Goal: Task Accomplishment & Management: Use online tool/utility

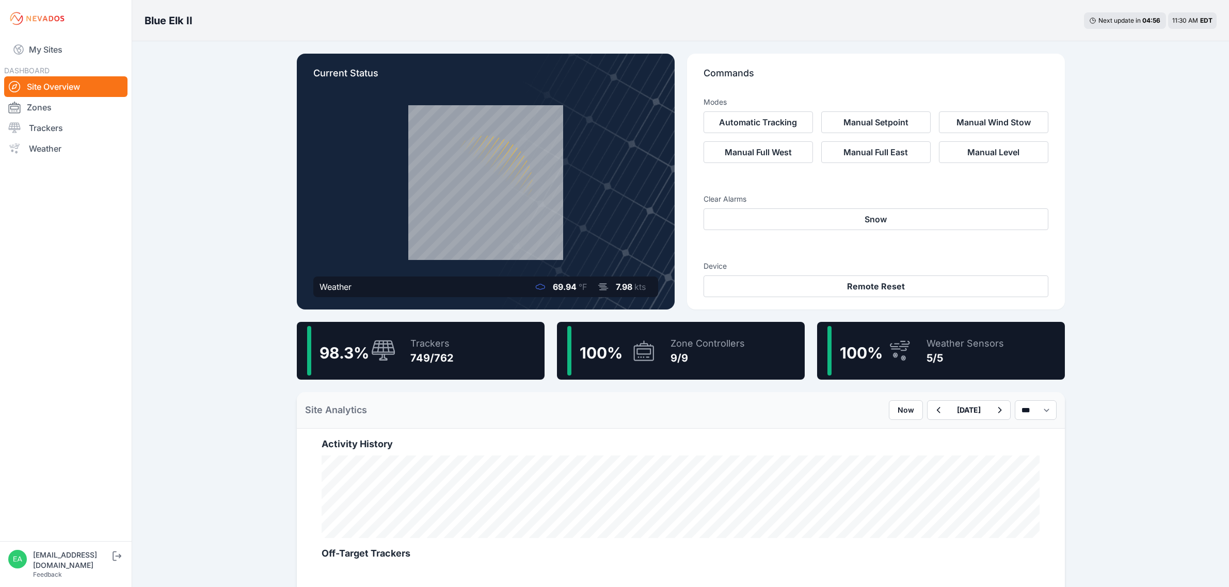
click at [69, 48] on link "My Sites" at bounding box center [65, 49] width 123 height 25
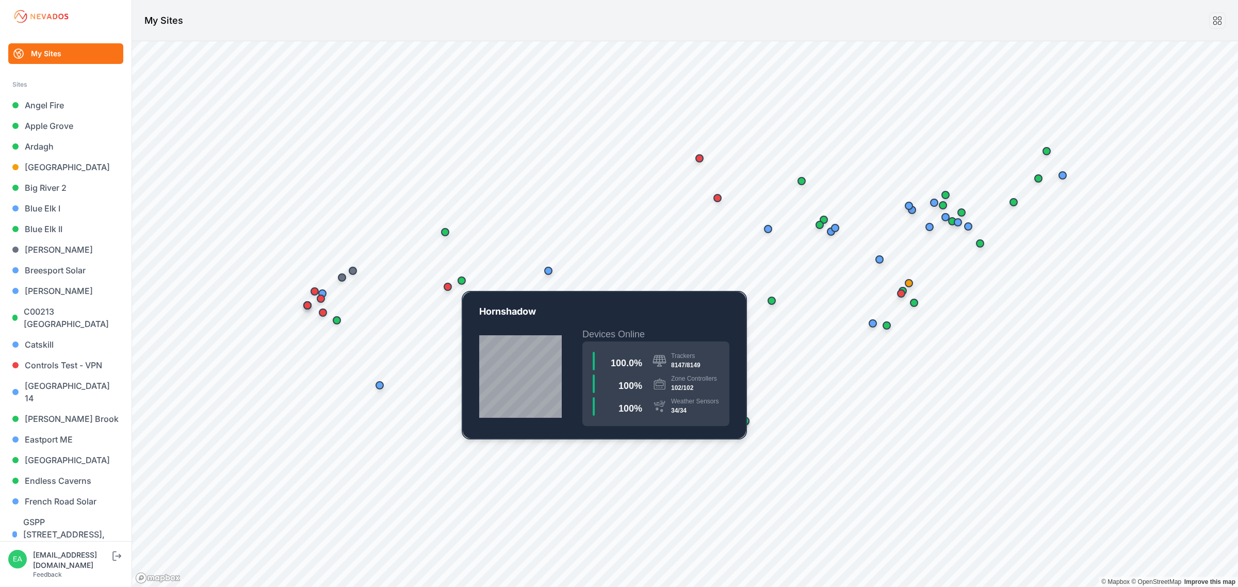
click at [465, 276] on div "Map marker" at bounding box center [462, 280] width 21 height 21
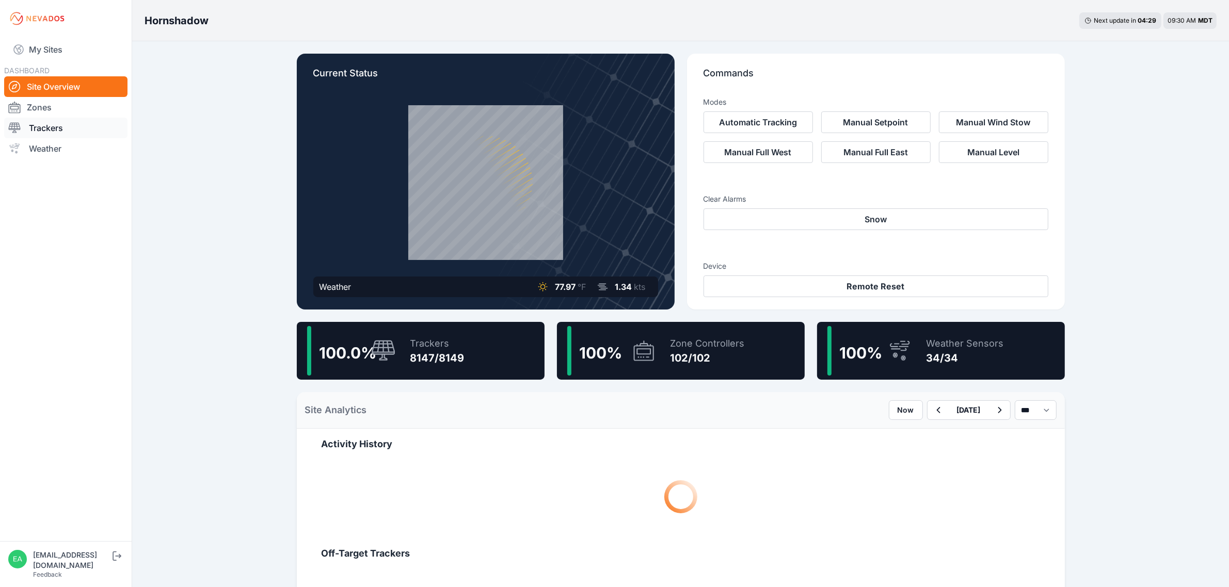
click at [39, 125] on link "Trackers" at bounding box center [65, 128] width 123 height 21
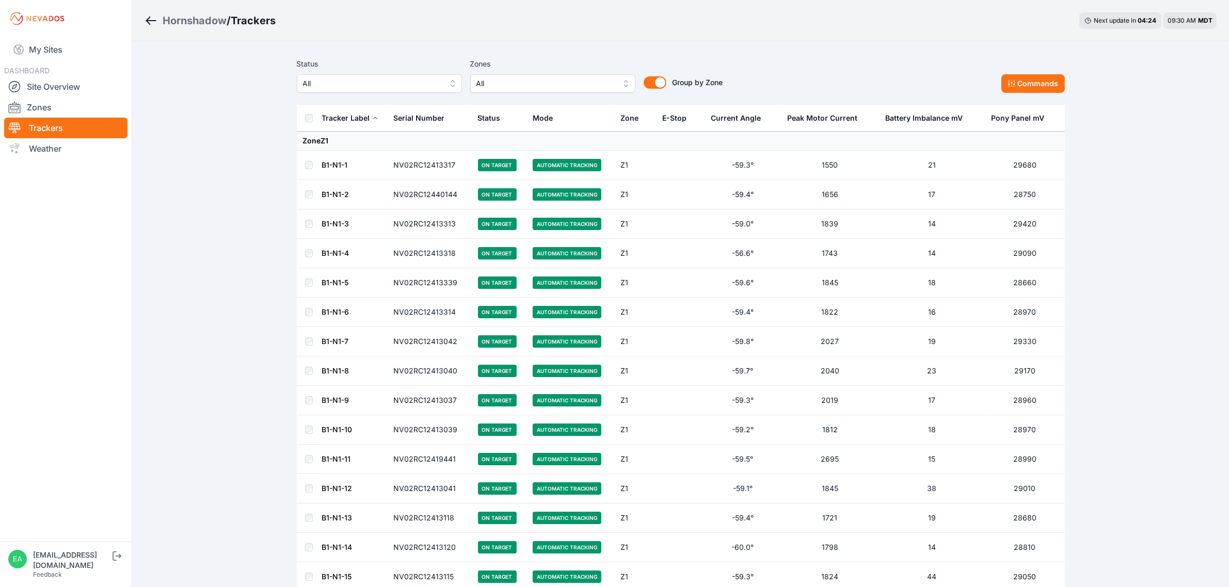
click at [419, 76] on button "All" at bounding box center [379, 83] width 165 height 19
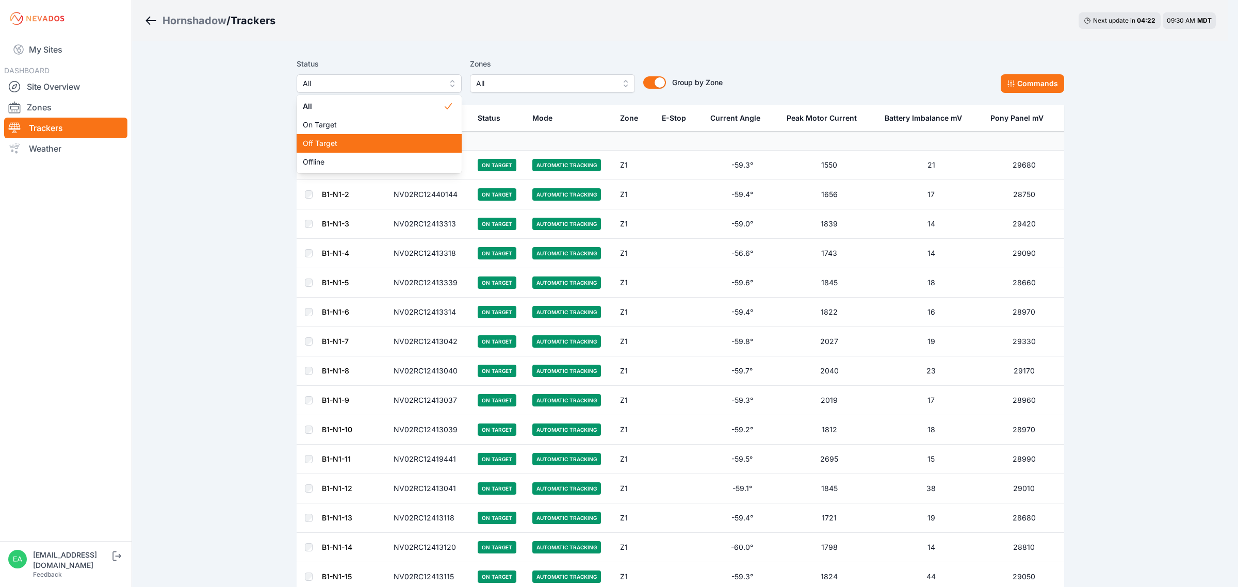
click at [339, 138] on span "Off Target" at bounding box center [373, 143] width 140 height 10
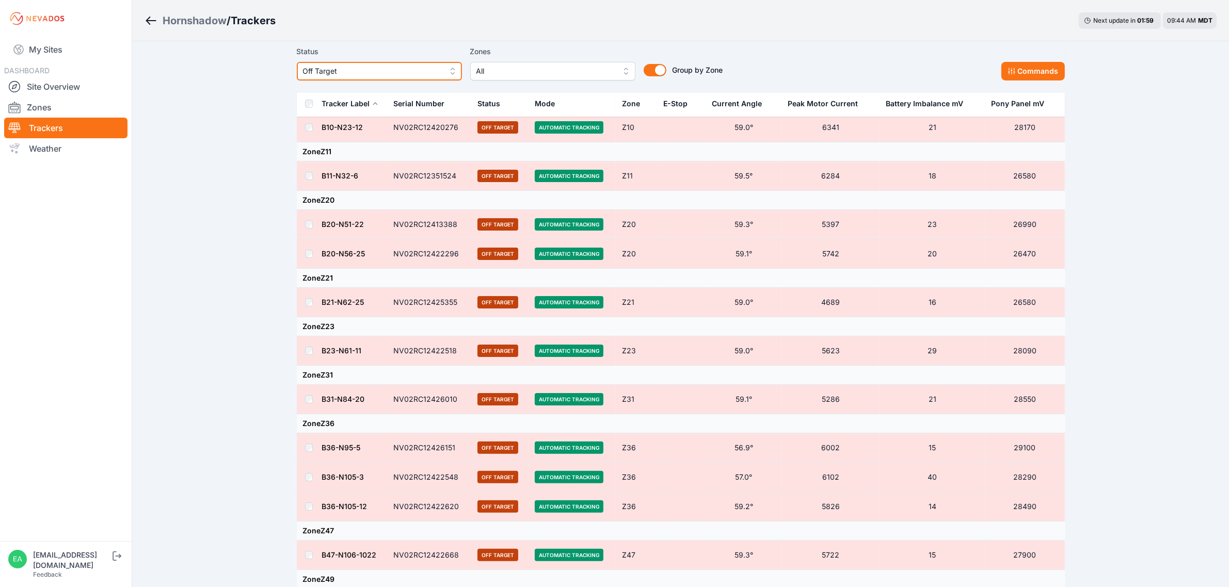
scroll to position [129, 0]
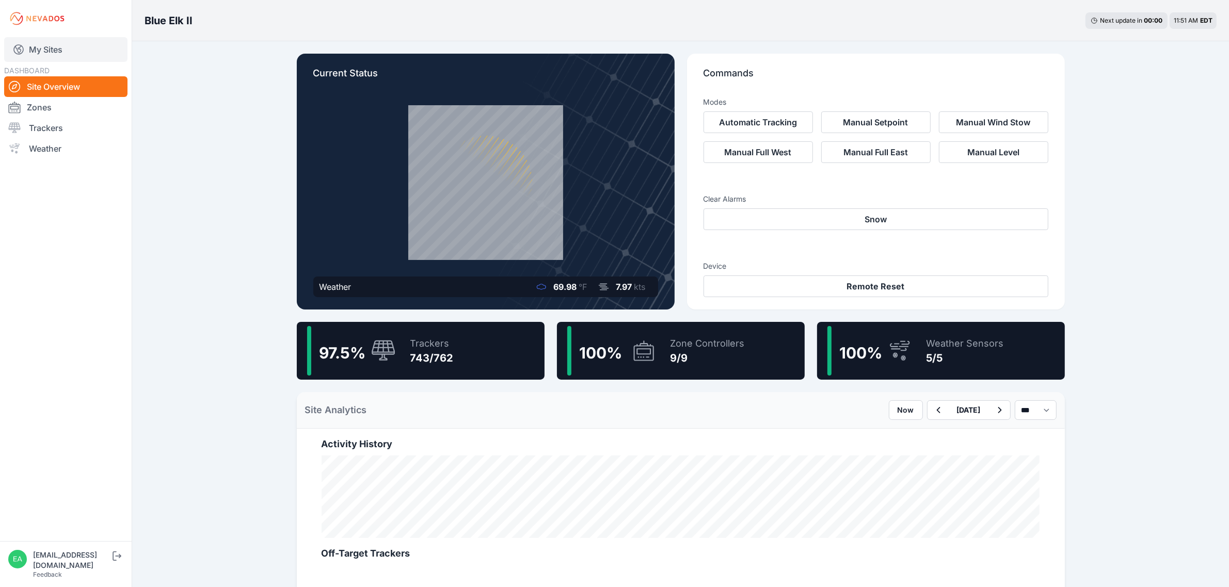
click at [56, 53] on link "My Sites" at bounding box center [65, 49] width 123 height 25
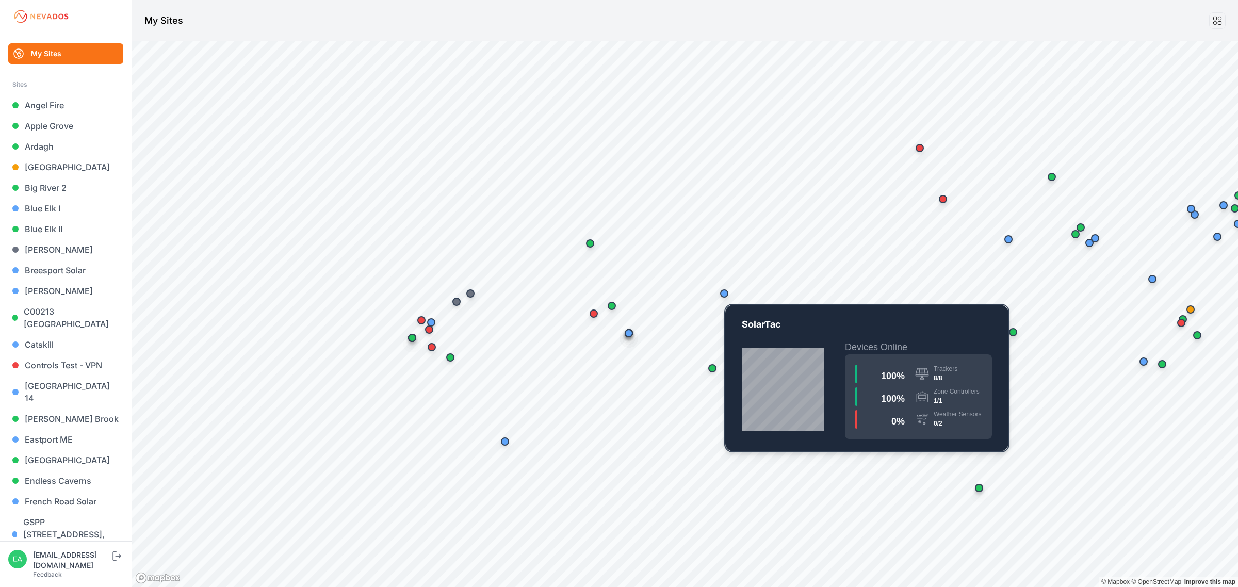
click at [728, 297] on div "Map marker" at bounding box center [724, 293] width 21 height 21
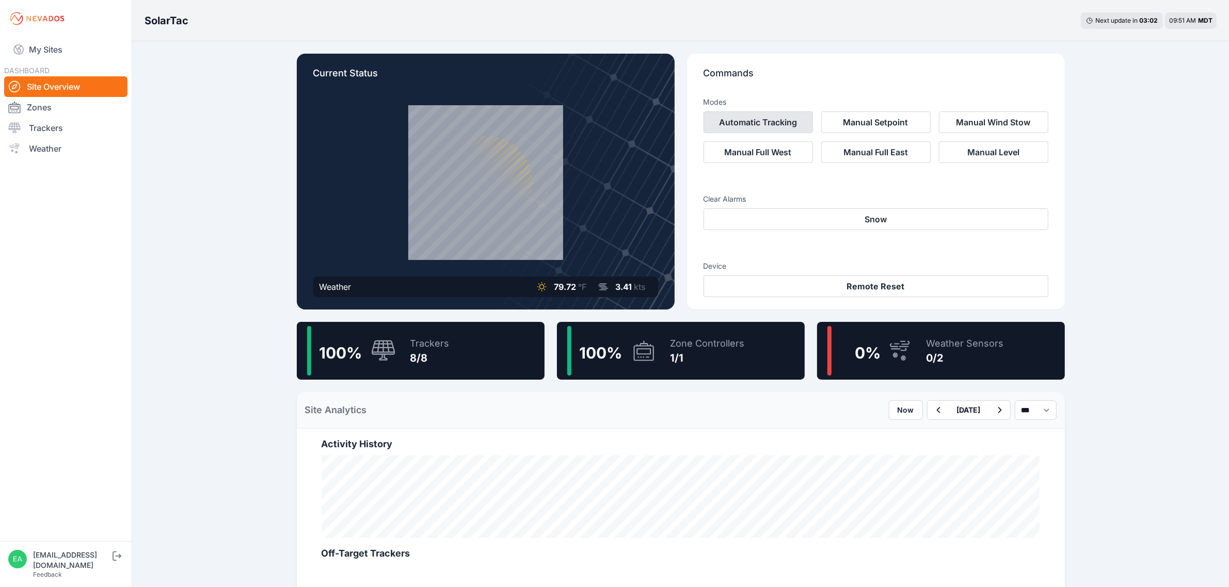
click at [749, 120] on button "Automatic Tracking" at bounding box center [757, 122] width 109 height 22
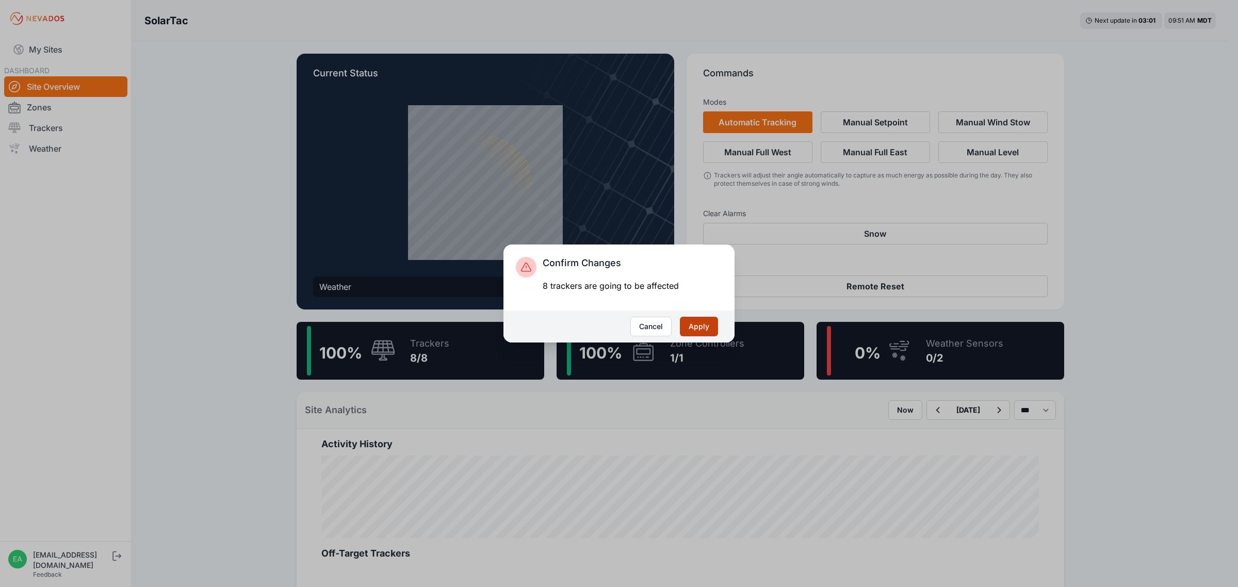
click at [700, 329] on button "Apply" at bounding box center [699, 327] width 38 height 20
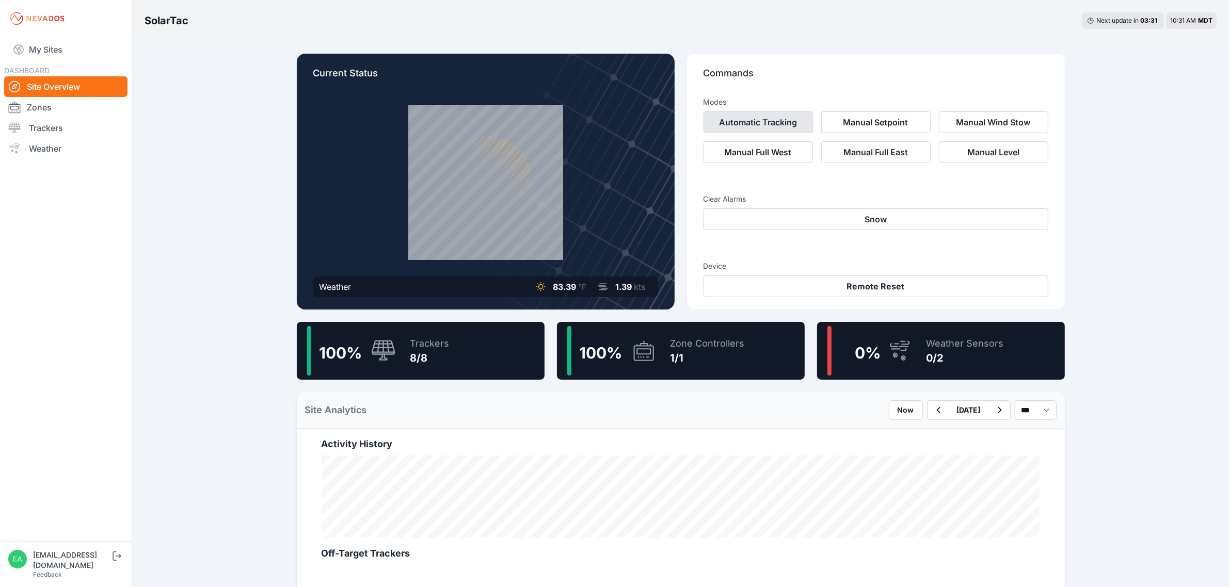
click at [729, 120] on button "Automatic Tracking" at bounding box center [757, 122] width 109 height 22
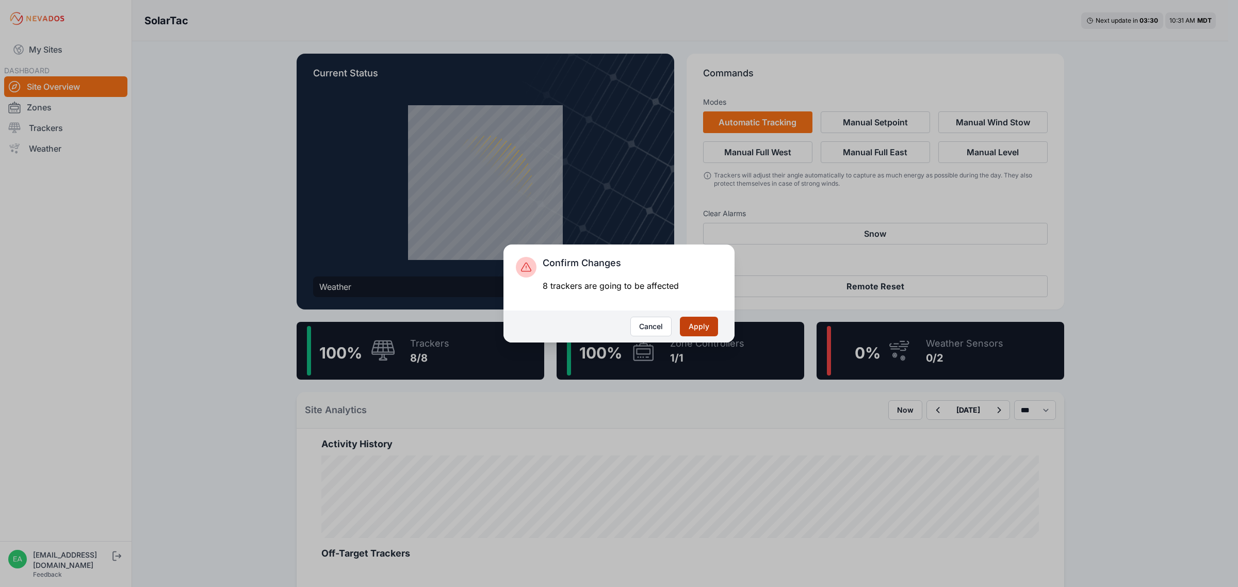
click at [717, 324] on button "Apply" at bounding box center [699, 327] width 38 height 20
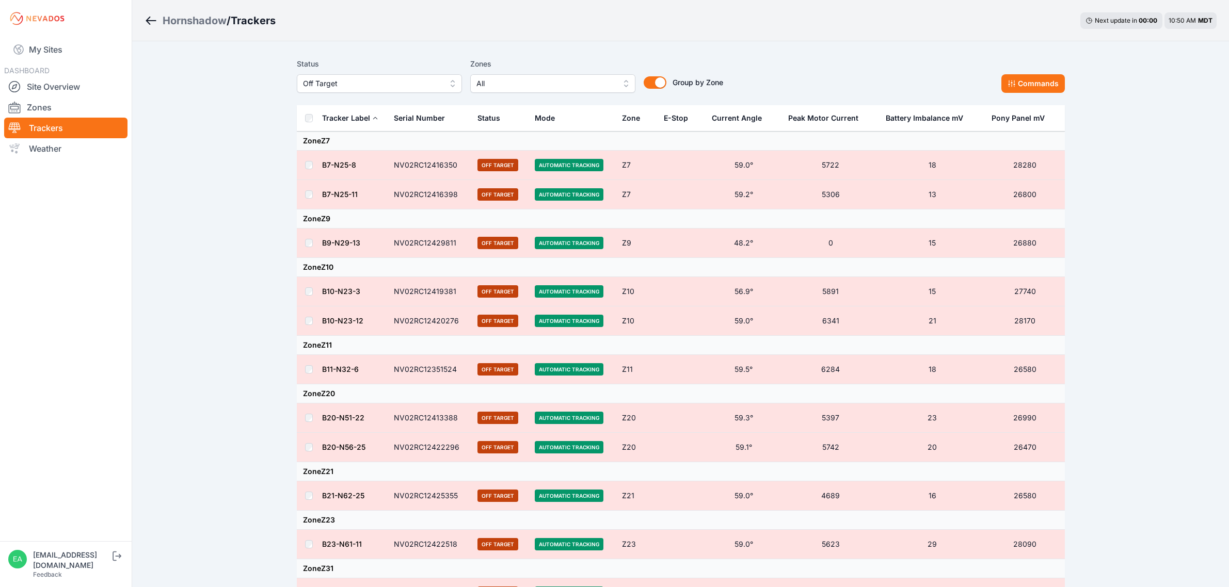
scroll to position [129, 0]
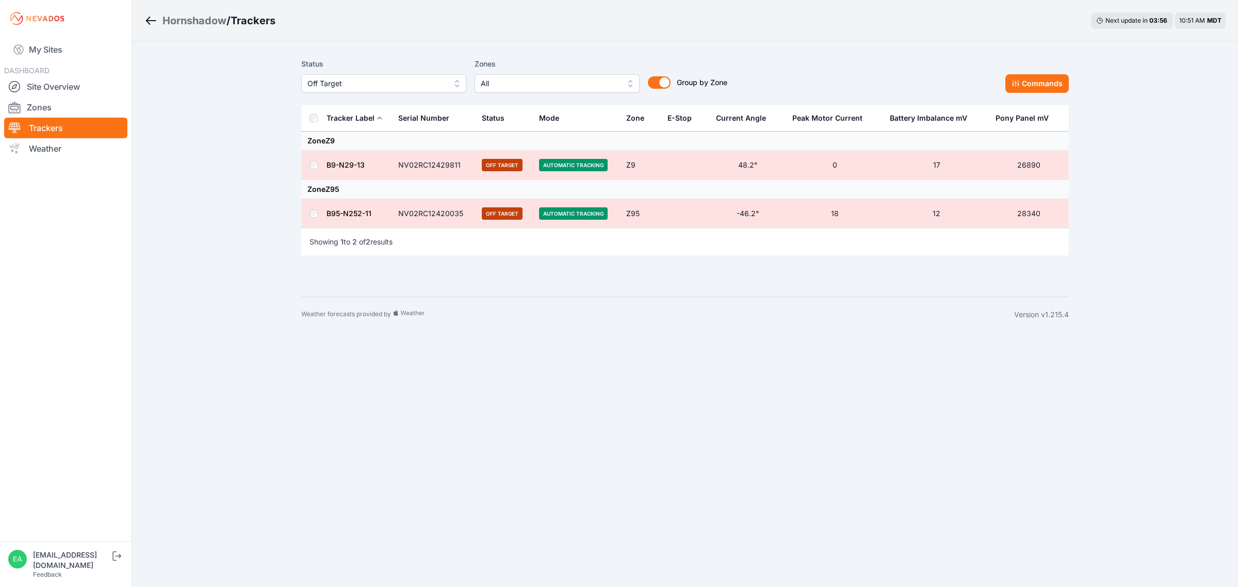
click at [310, 158] on td at bounding box center [313, 165] width 25 height 29
click at [1065, 86] on button "Commands" at bounding box center [1037, 83] width 63 height 19
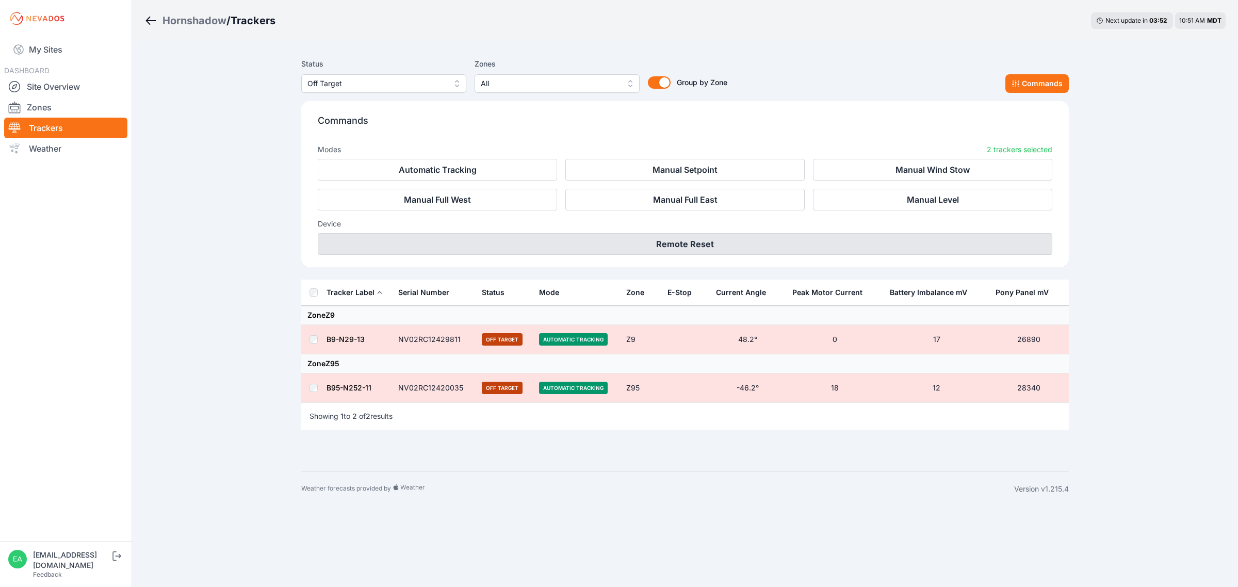
click at [630, 236] on button "Remote Reset" at bounding box center [685, 244] width 735 height 22
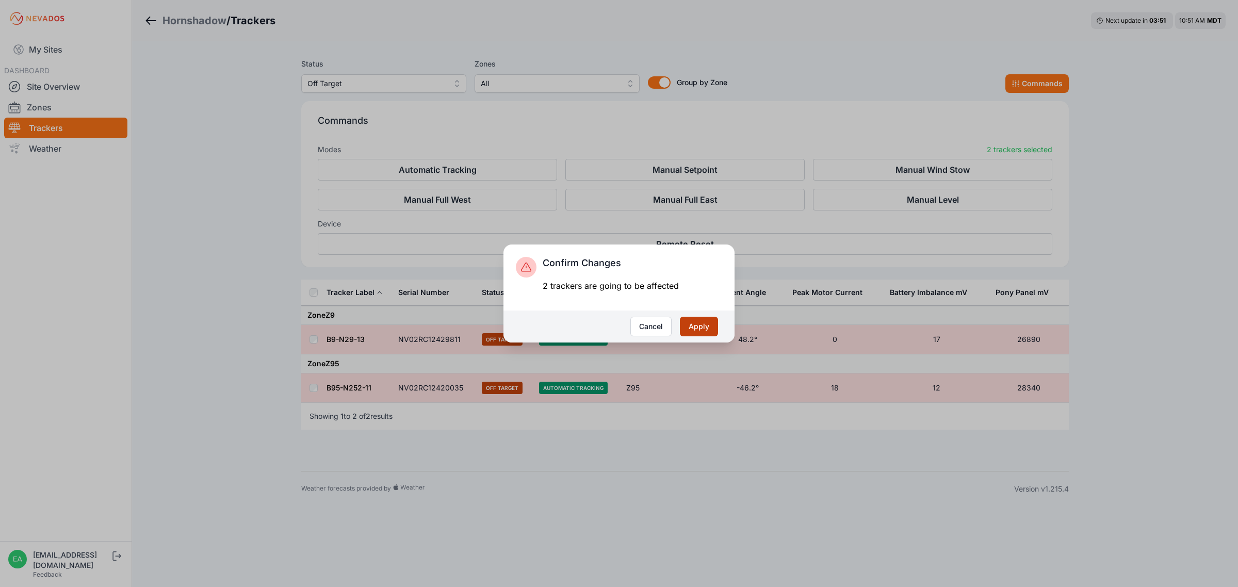
click at [690, 321] on button "Apply" at bounding box center [699, 327] width 38 height 20
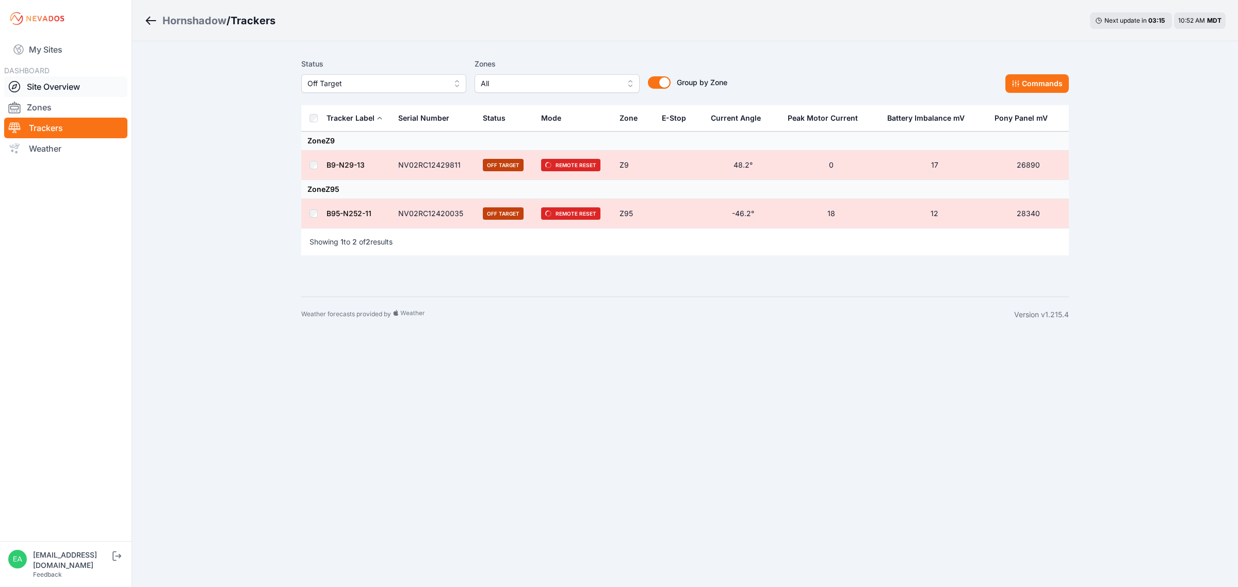
click at [66, 86] on link "Site Overview" at bounding box center [65, 86] width 123 height 21
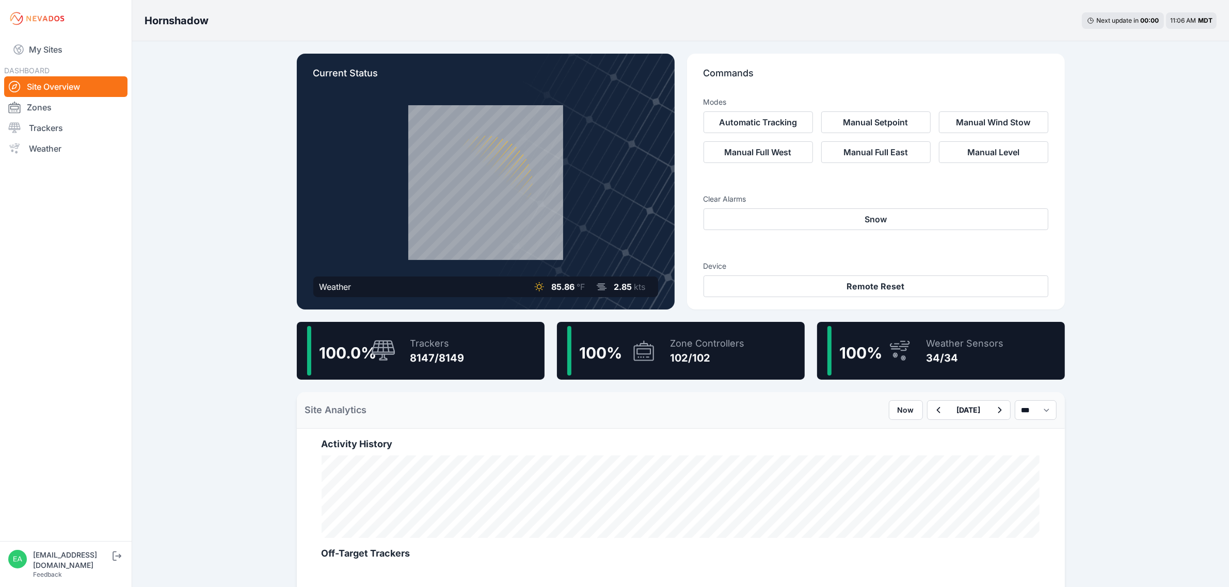
scroll to position [323, 0]
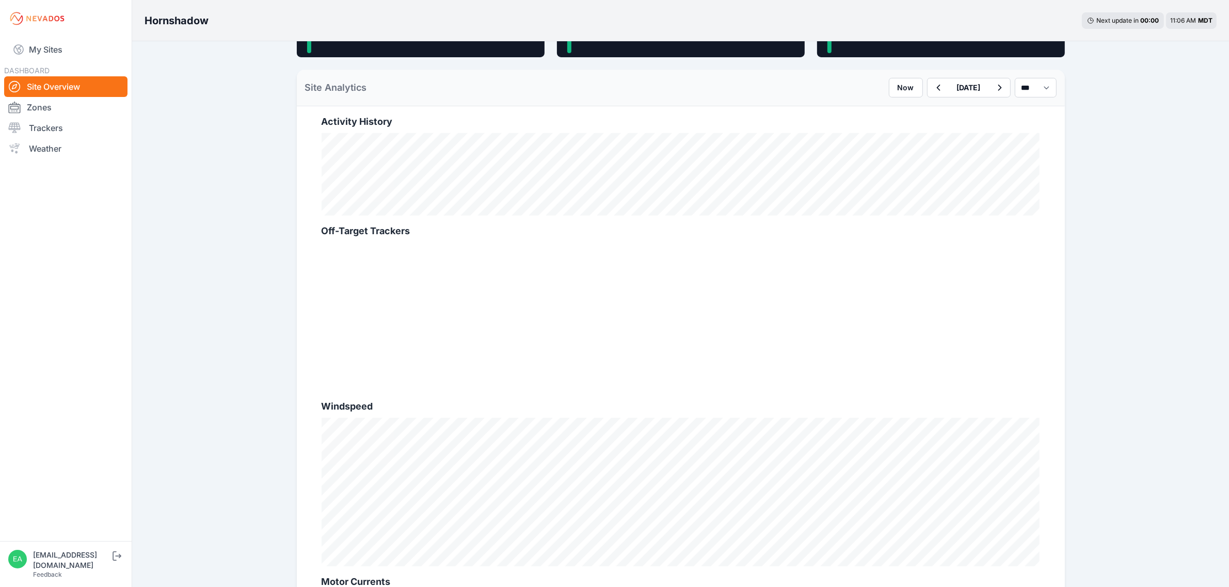
drag, startPoint x: 91, startPoint y: 137, endPoint x: 513, endPoint y: 309, distance: 455.7
click at [91, 137] on link "Trackers" at bounding box center [65, 128] width 123 height 21
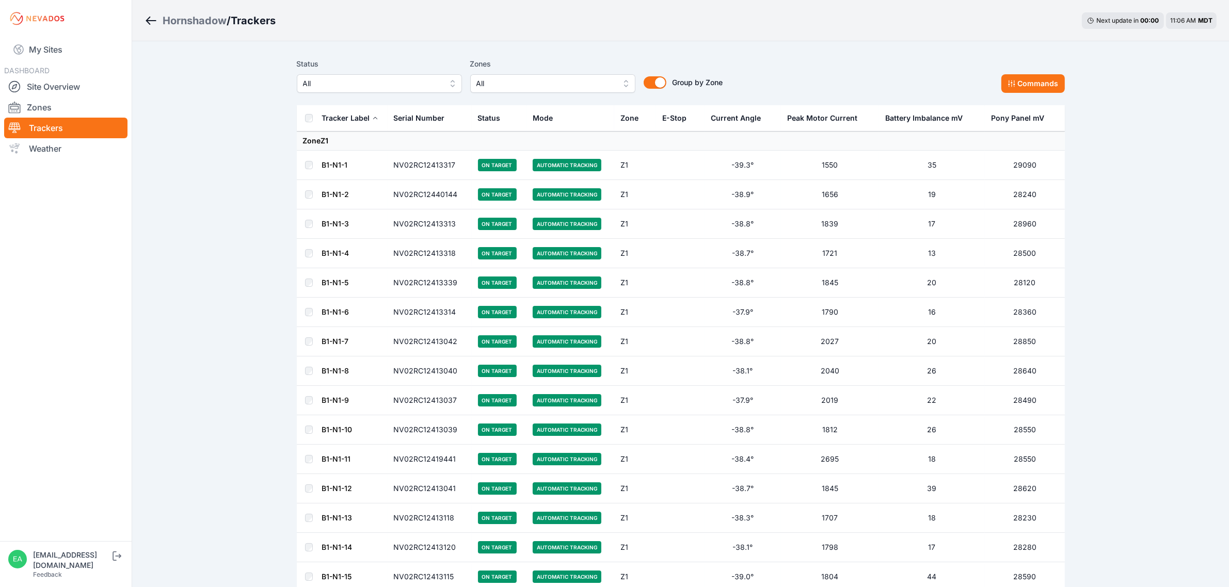
click at [326, 287] on link "B1-N1-5" at bounding box center [335, 282] width 27 height 9
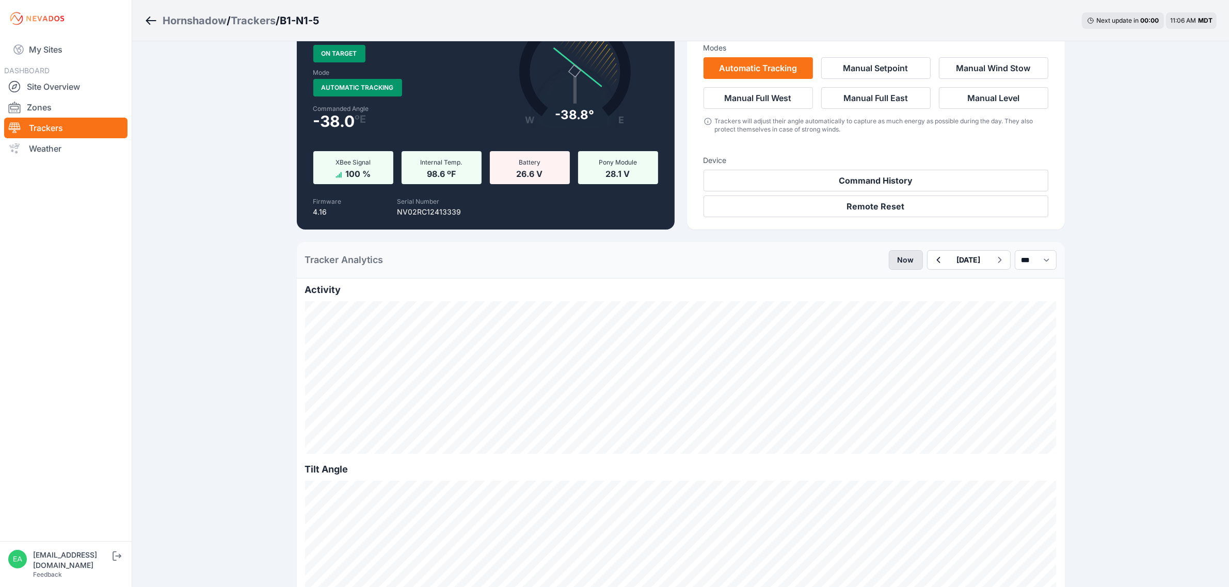
scroll to position [129, 0]
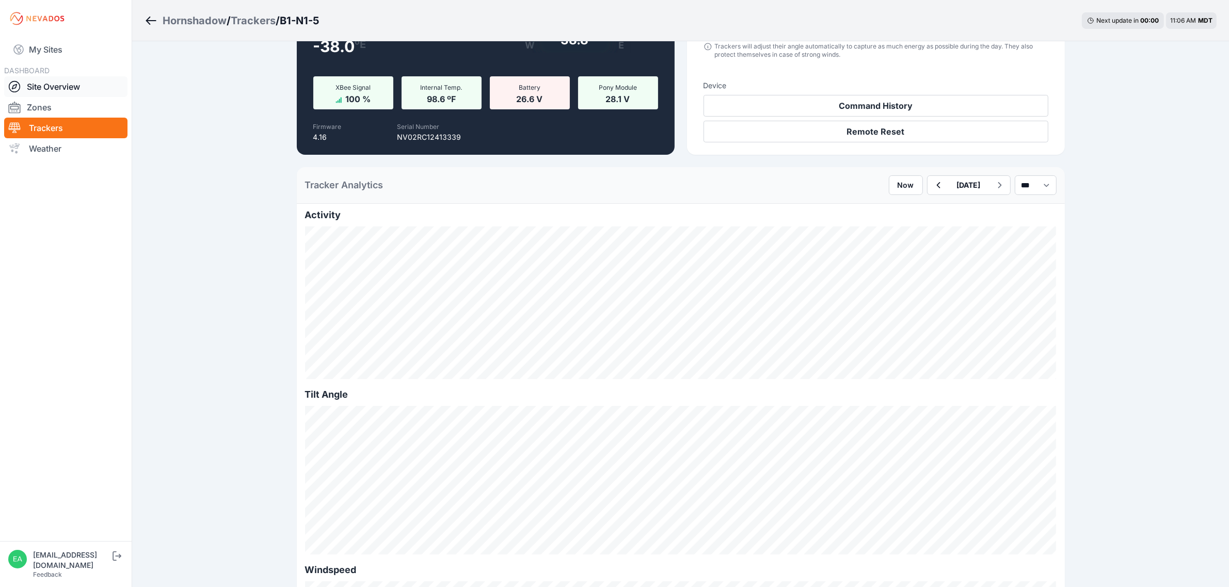
click at [71, 84] on link "Site Overview" at bounding box center [65, 86] width 123 height 21
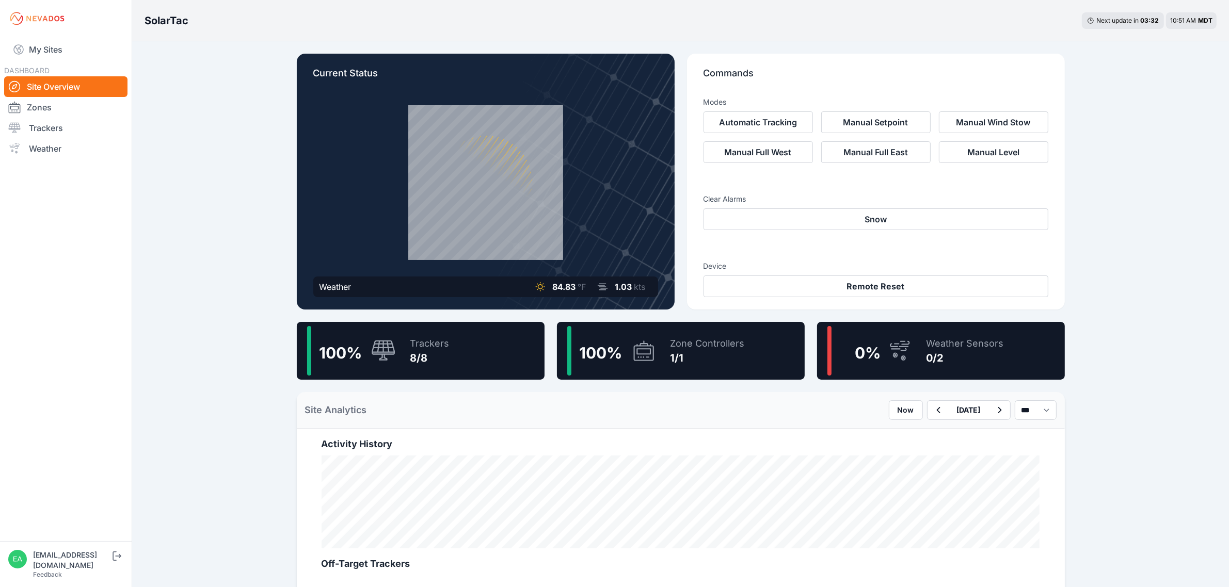
click at [422, 338] on div "Trackers" at bounding box center [429, 343] width 39 height 14
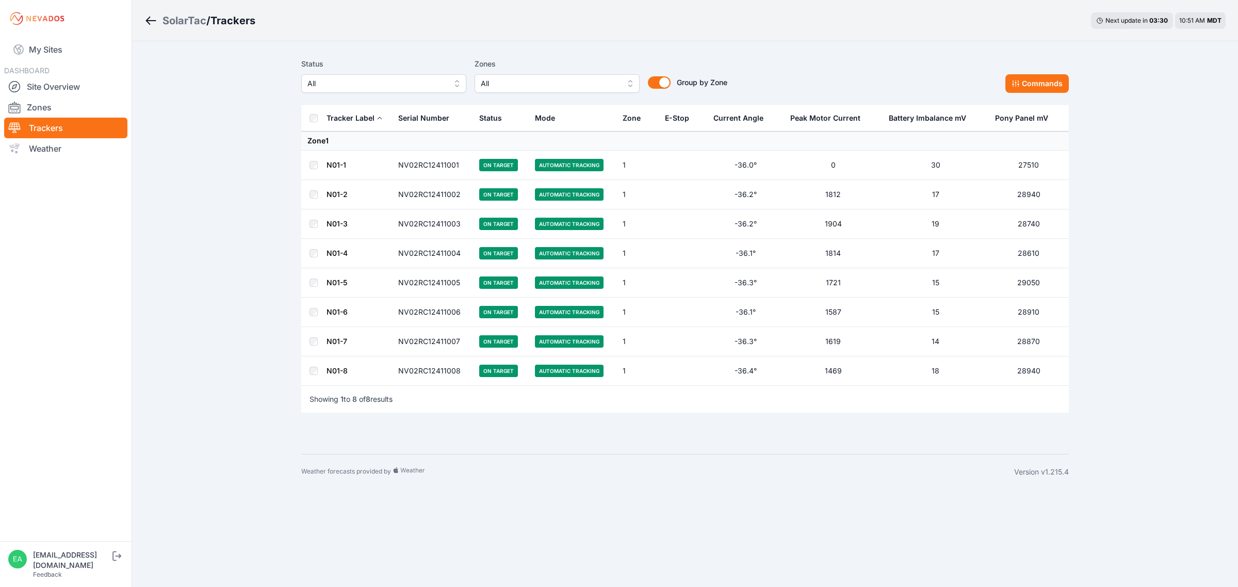
click at [335, 285] on link "N01-5" at bounding box center [337, 282] width 21 height 9
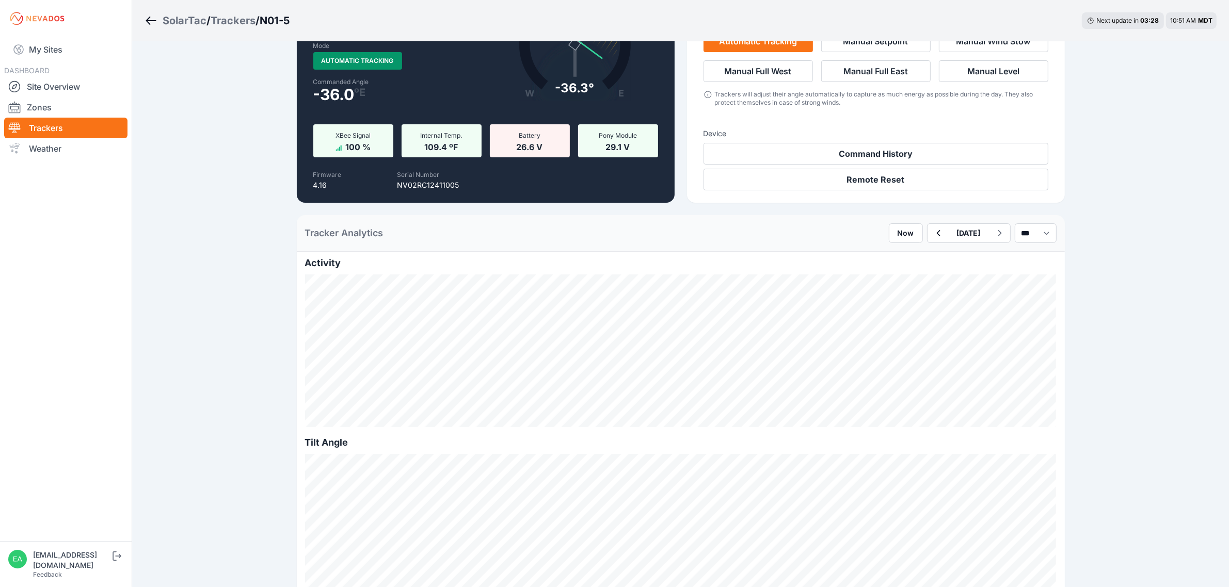
scroll to position [194, 0]
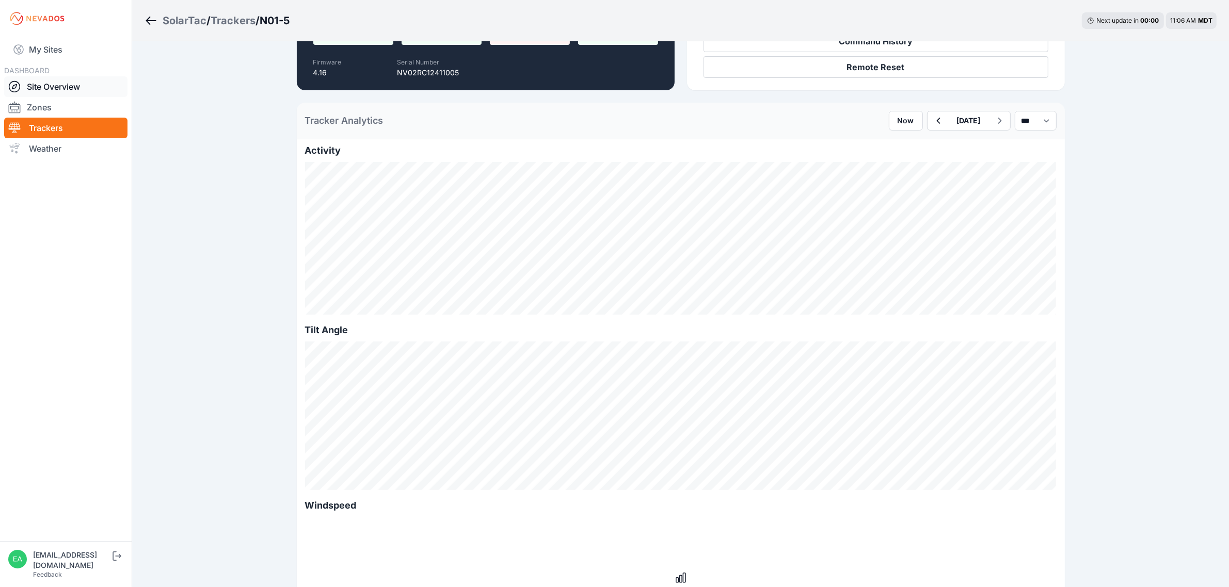
click at [58, 87] on link "Site Overview" at bounding box center [65, 86] width 123 height 21
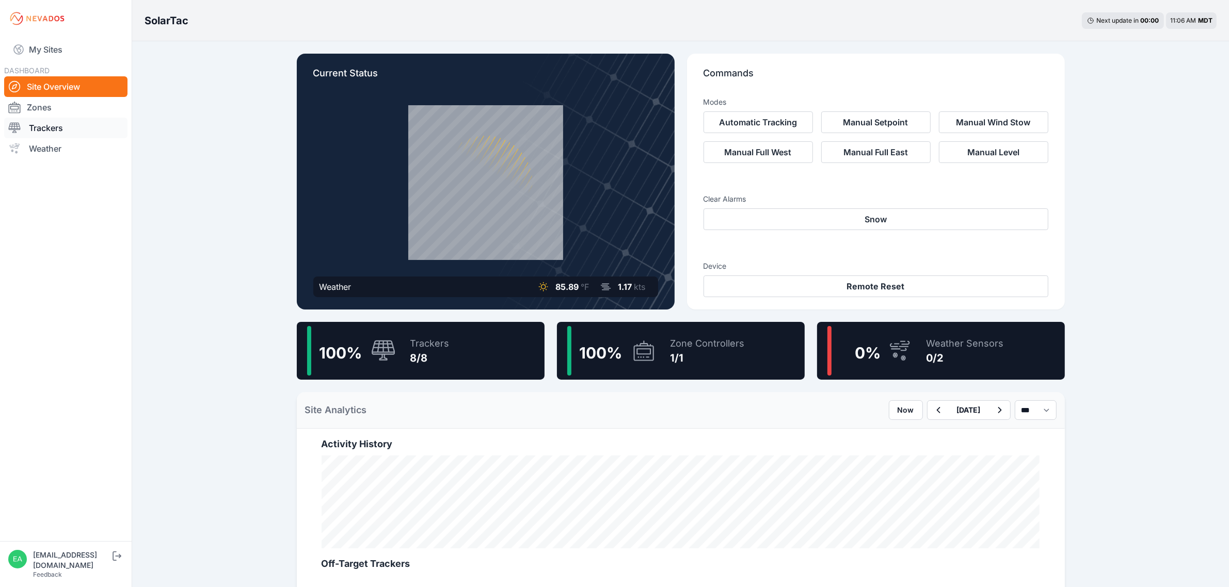
click at [37, 120] on link "Trackers" at bounding box center [65, 128] width 123 height 21
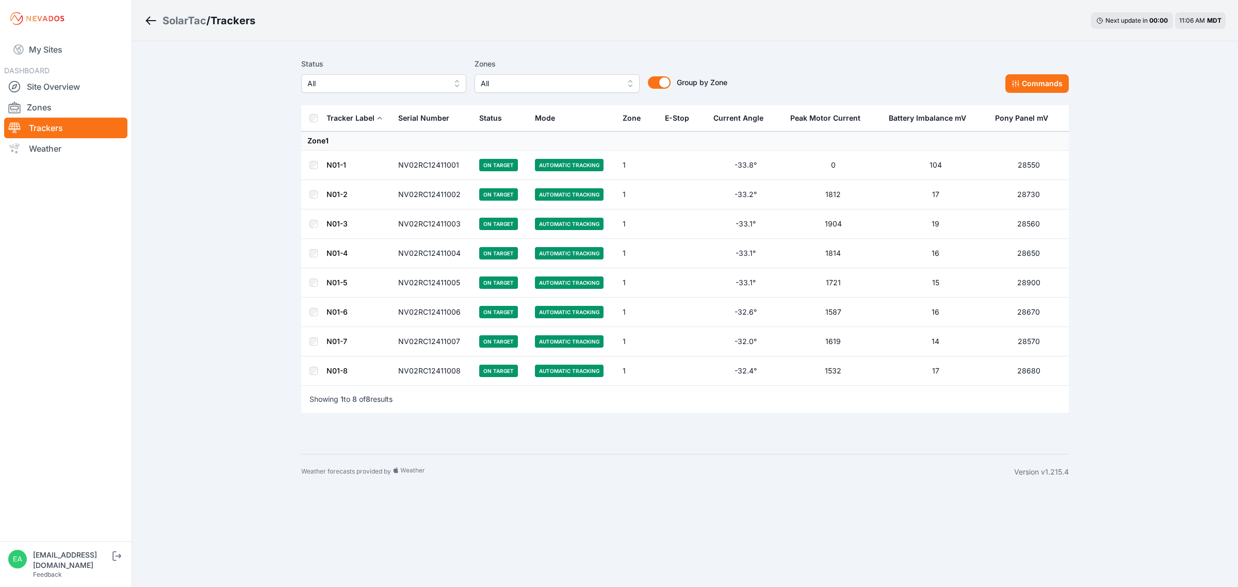
click at [334, 256] on link "N01-4" at bounding box center [337, 253] width 21 height 9
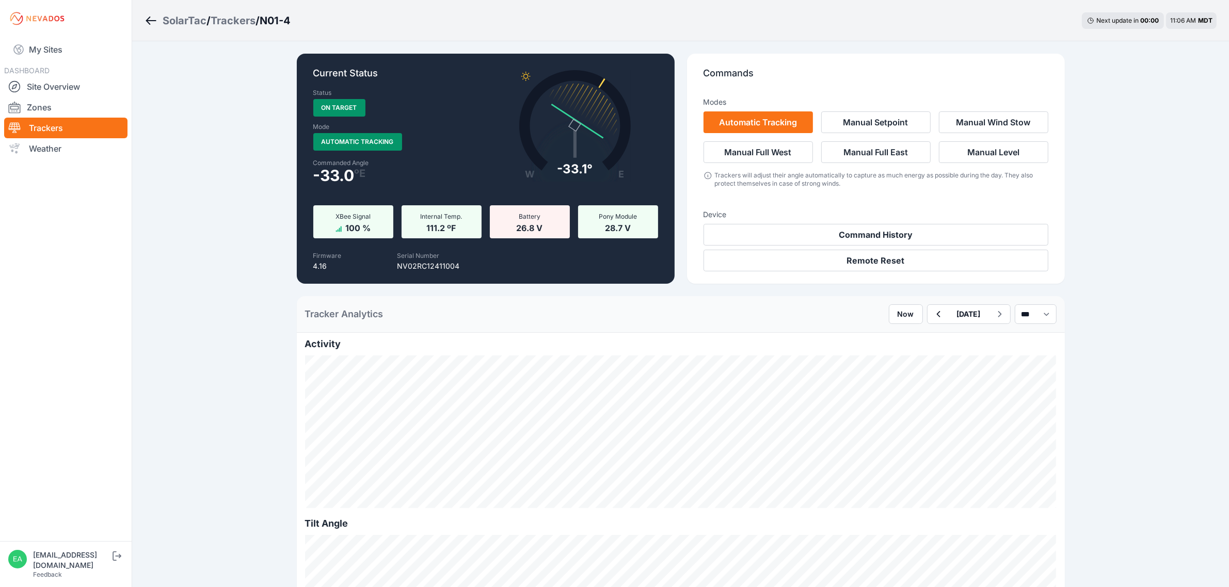
scroll to position [129, 0]
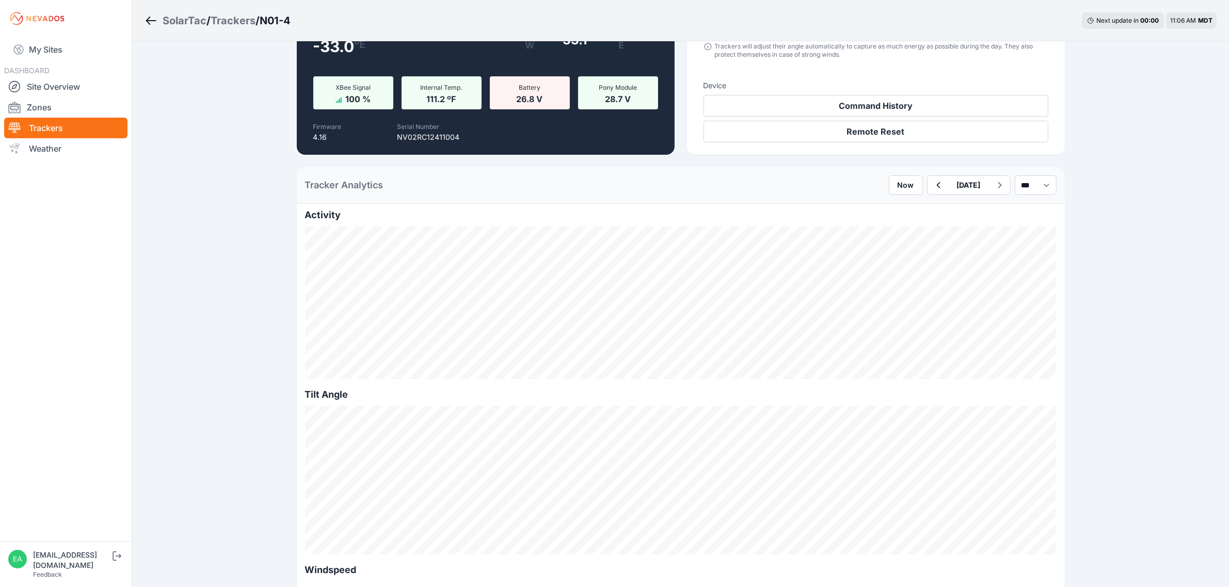
click at [151, 19] on icon "Breadcrumb" at bounding box center [150, 20] width 13 height 12
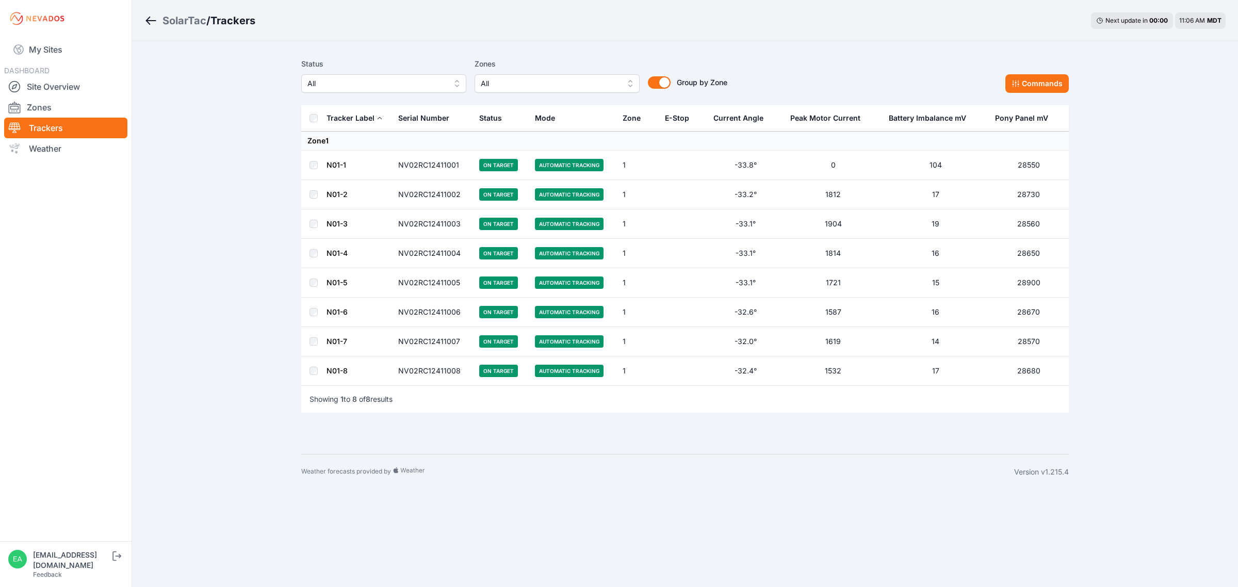
click at [334, 370] on link "N01-8" at bounding box center [337, 370] width 21 height 9
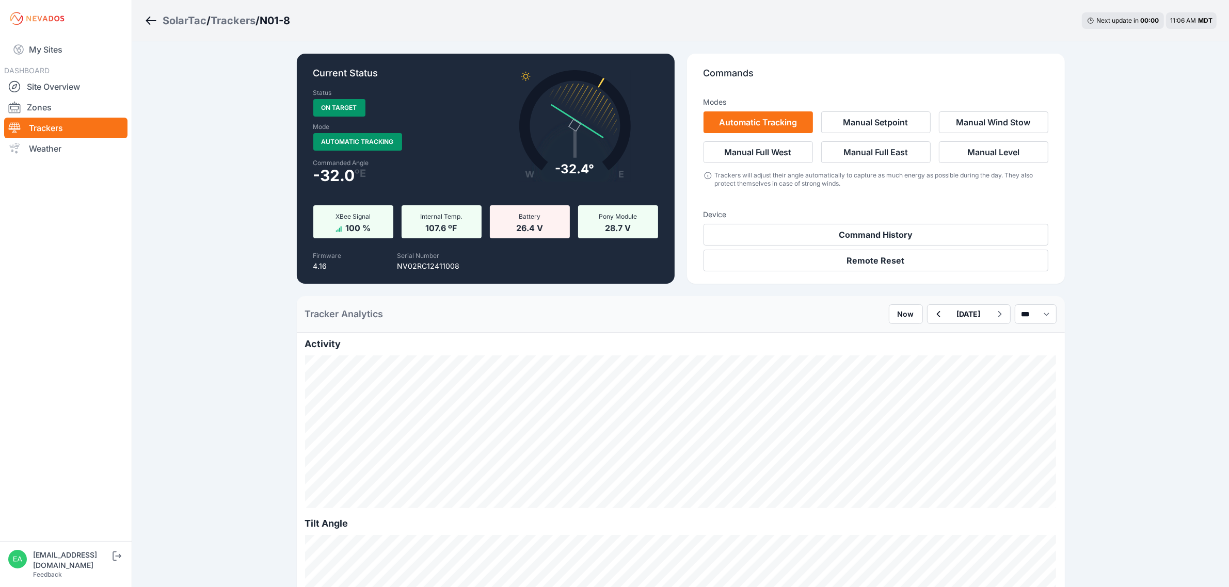
scroll to position [258, 0]
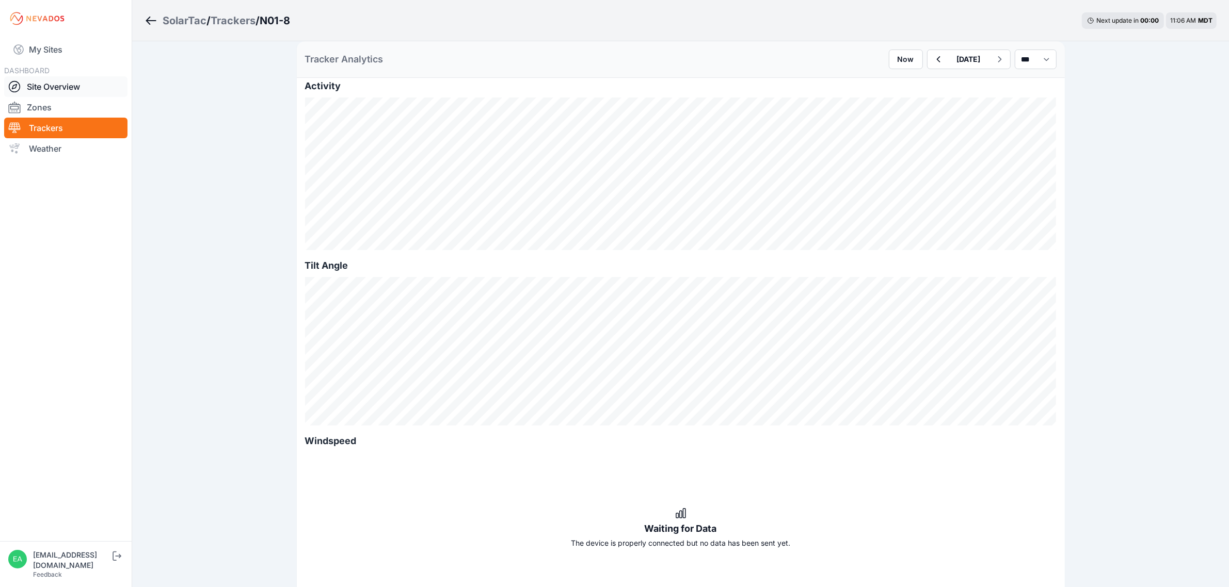
click at [58, 85] on link "Site Overview" at bounding box center [65, 86] width 123 height 21
